Goal: Transaction & Acquisition: Purchase product/service

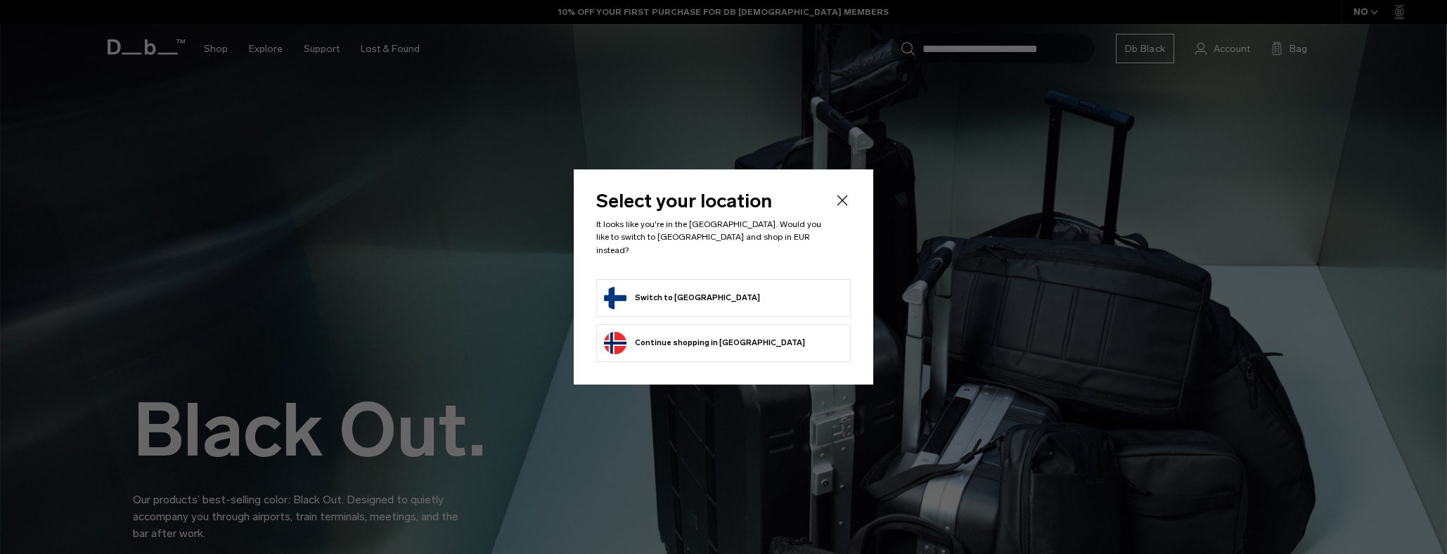
click at [632, 293] on button "Switch to [GEOGRAPHIC_DATA]" at bounding box center [682, 298] width 156 height 23
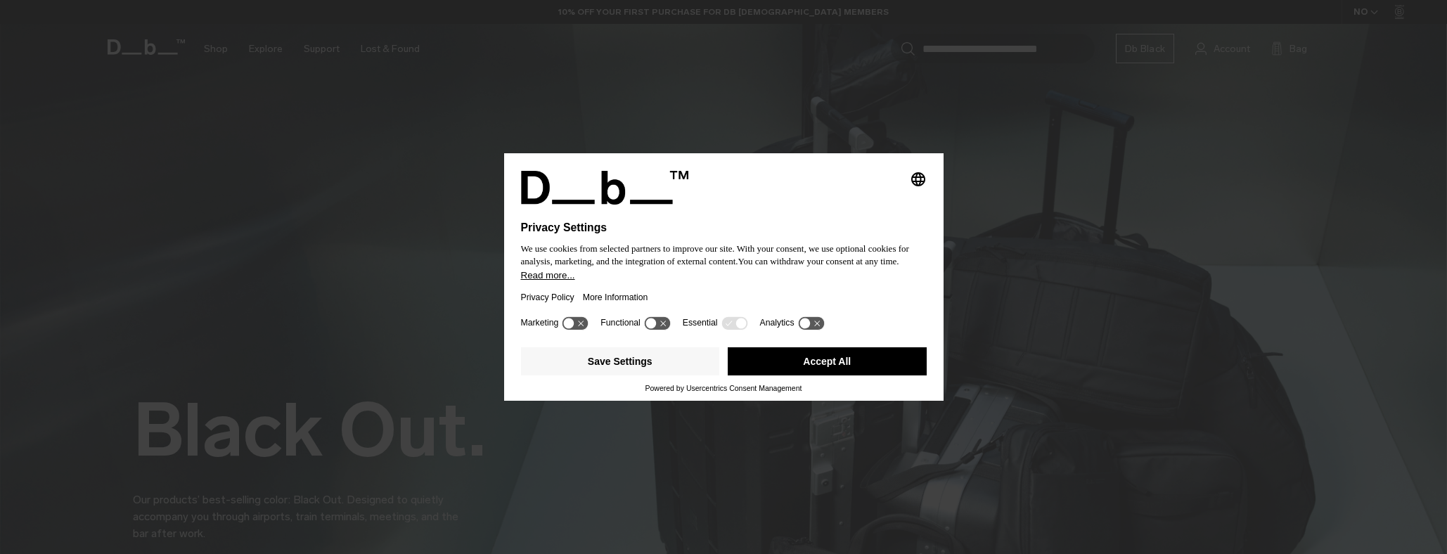
click at [774, 369] on button "Accept All" at bounding box center [827, 361] width 199 height 28
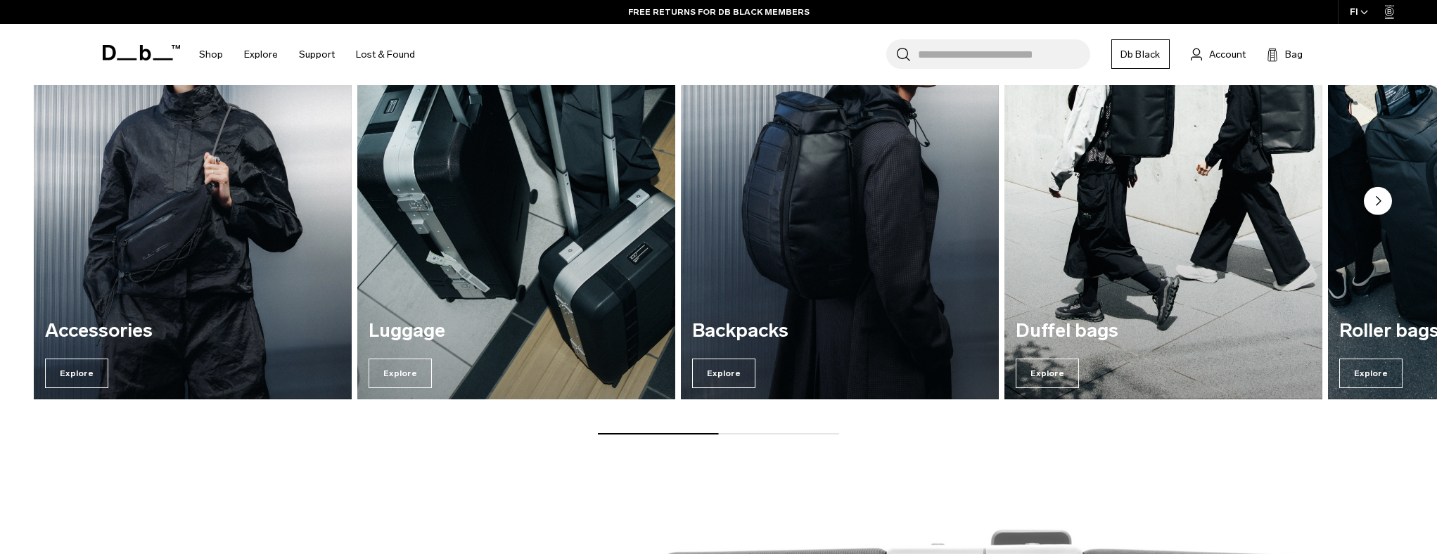
scroll to position [2326, 0]
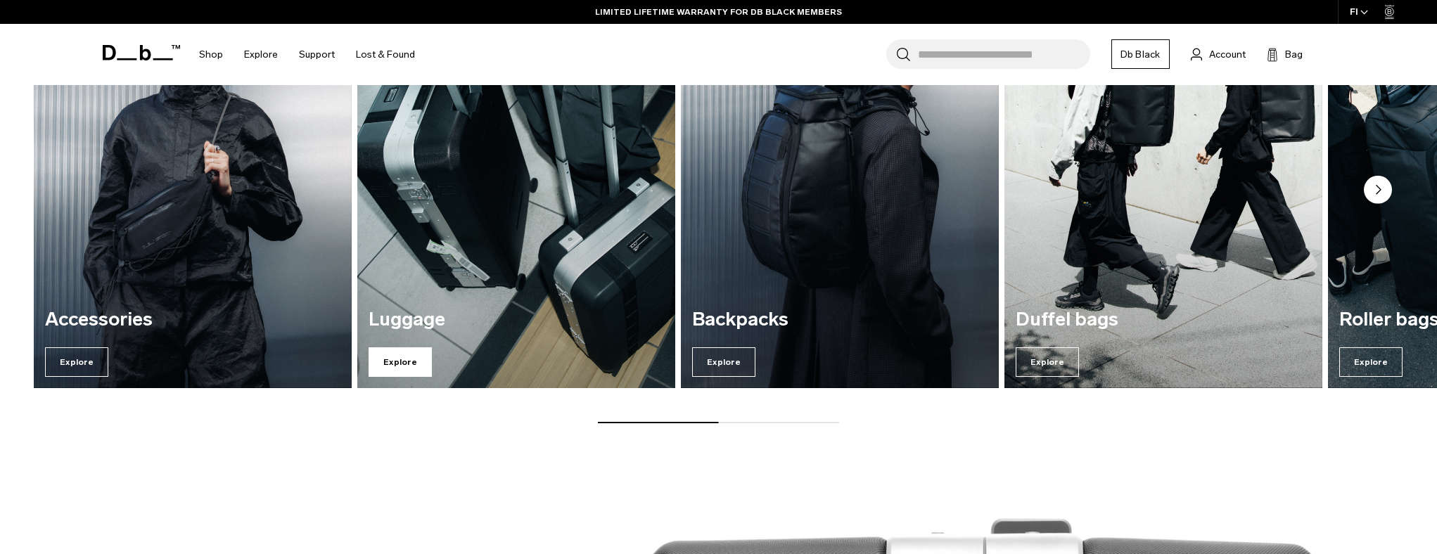
click at [396, 366] on span "Explore" at bounding box center [400, 362] width 63 height 30
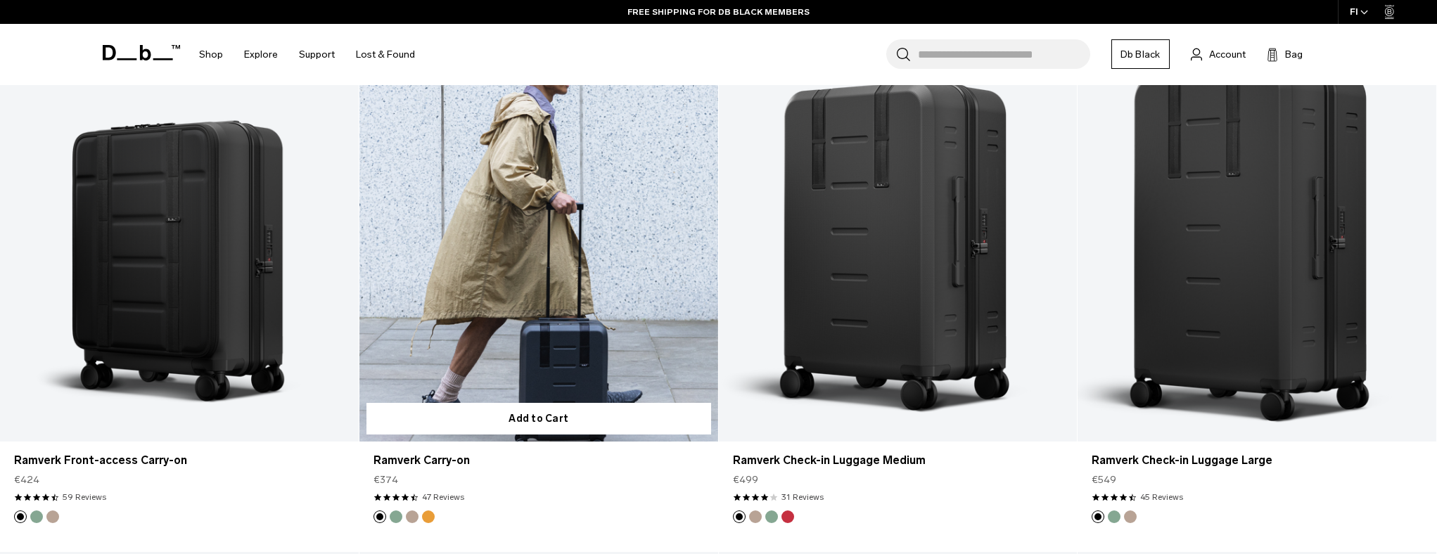
scroll to position [1284, 0]
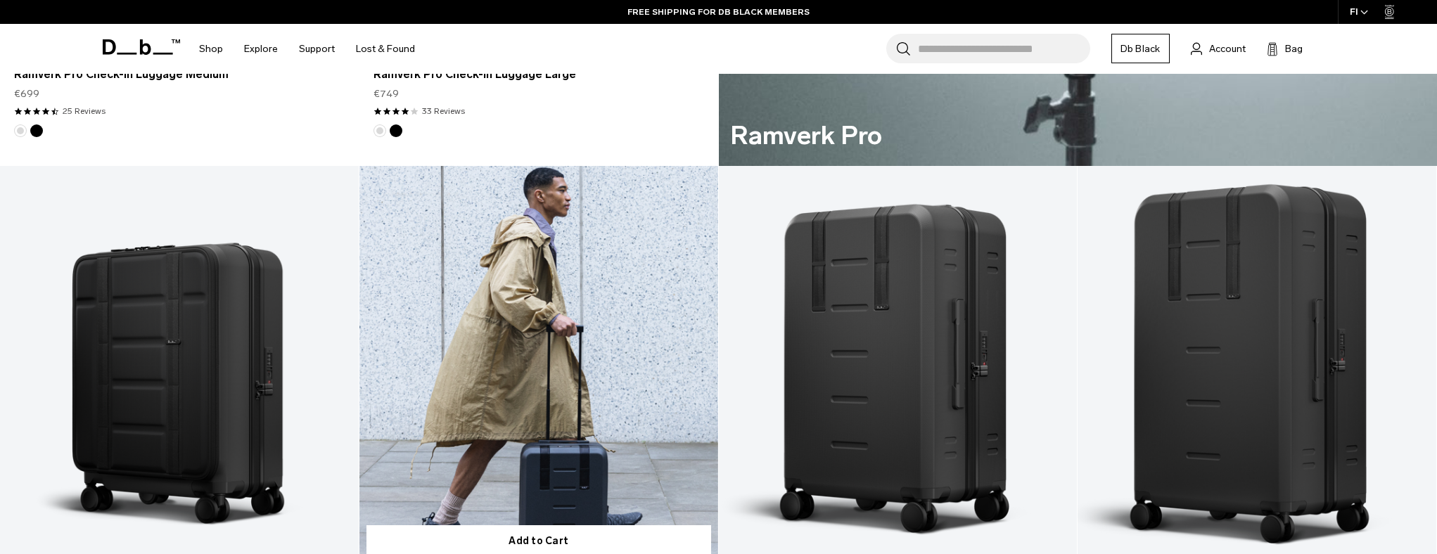
click at [627, 336] on link "Ramverk Carry-on" at bounding box center [538, 365] width 359 height 398
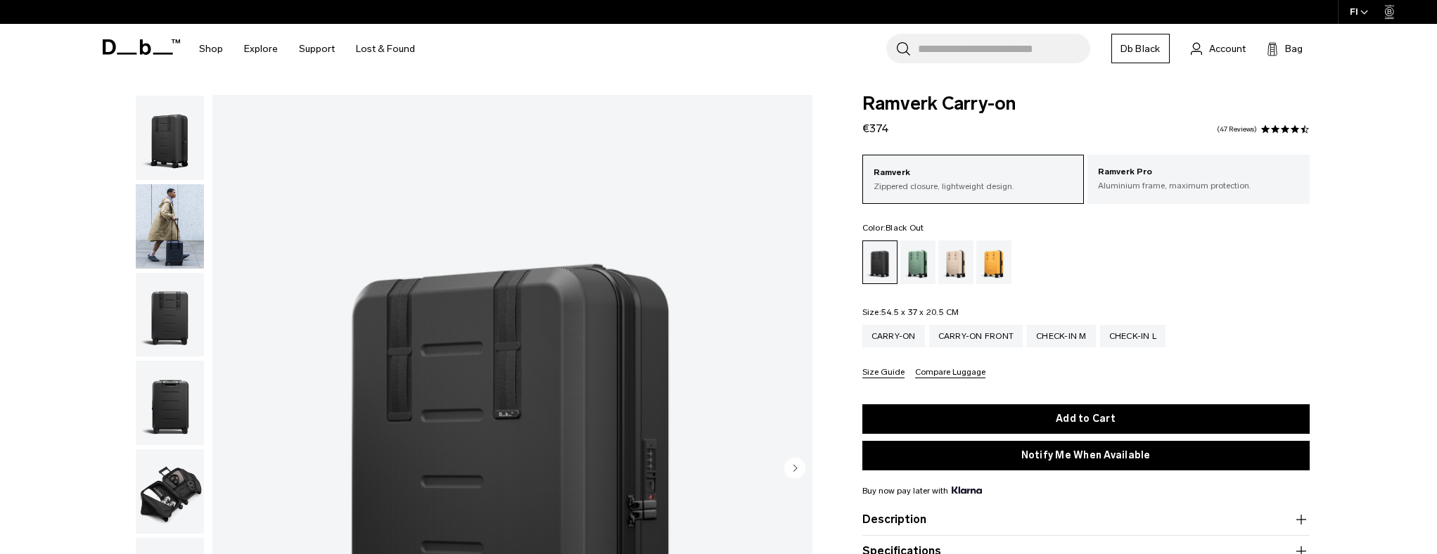
scroll to position [133, 0]
